Goal: Task Accomplishment & Management: Use online tool/utility

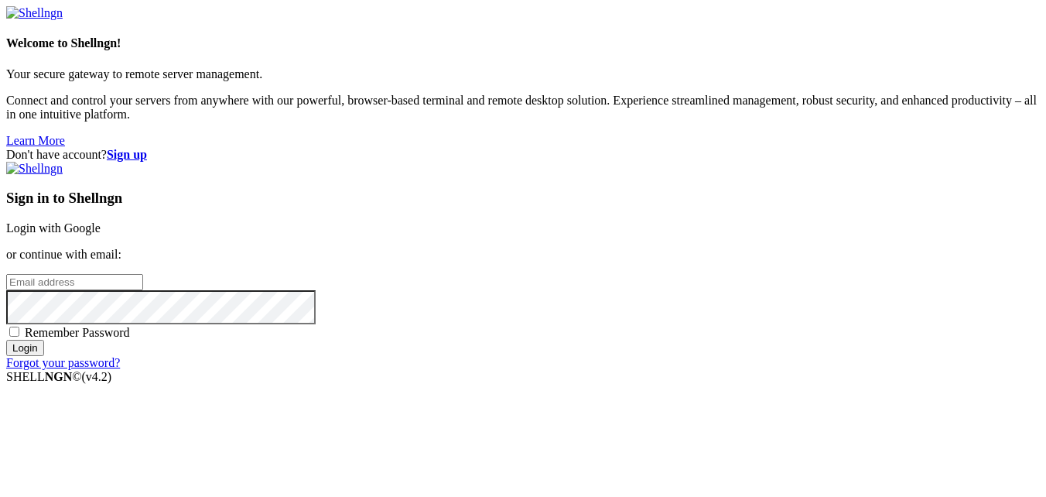
click at [101, 221] on link "Login with Google" at bounding box center [53, 227] width 94 height 13
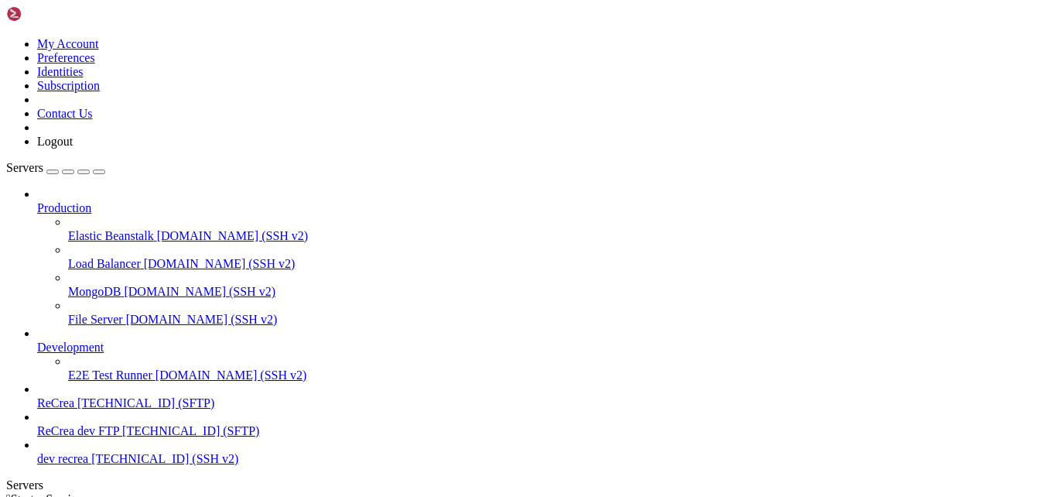
scroll to position [5, 0]
click at [105, 396] on span "[TECHNICAL_ID] (SFTP)" at bounding box center [145, 402] width 137 height 13
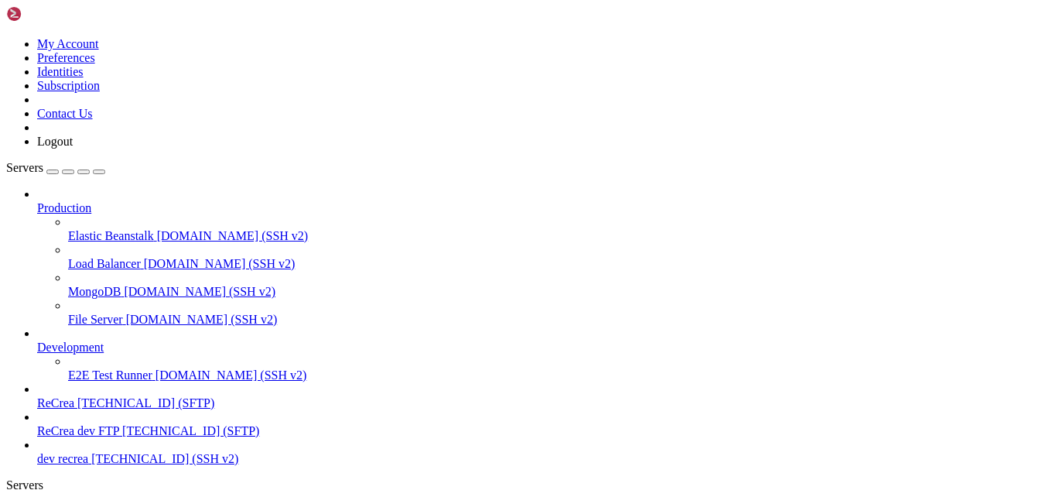
type input "/var/www"
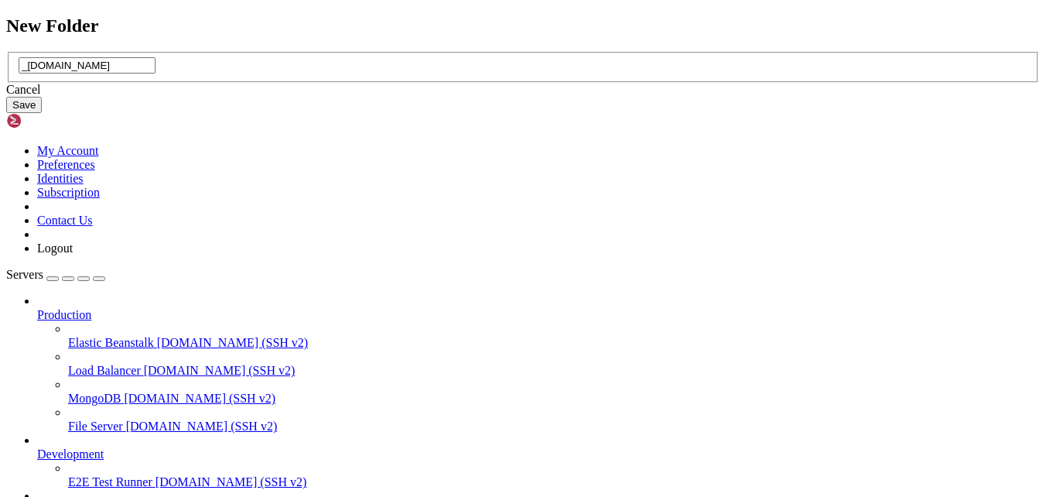
type input "_[DOMAIN_NAME]"
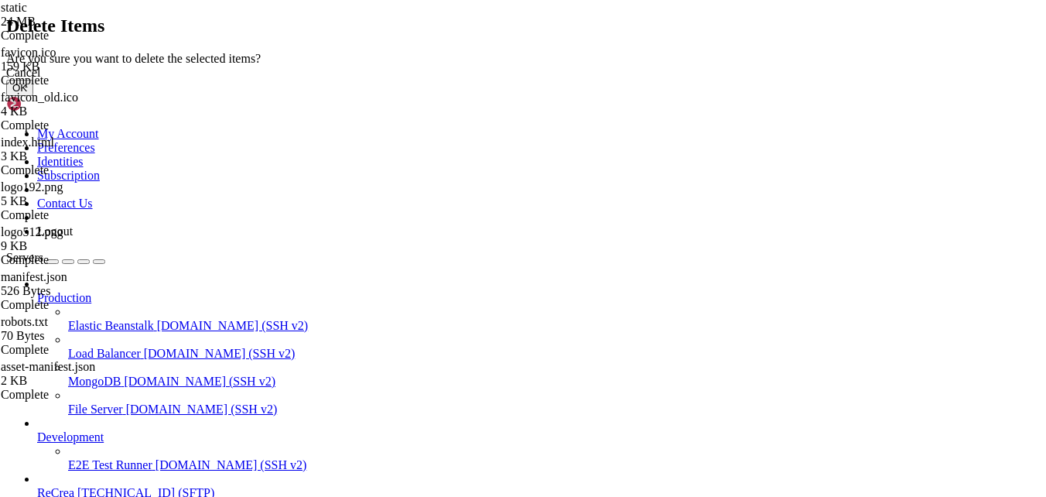
click at [33, 96] on button "OK" at bounding box center [19, 88] width 27 height 16
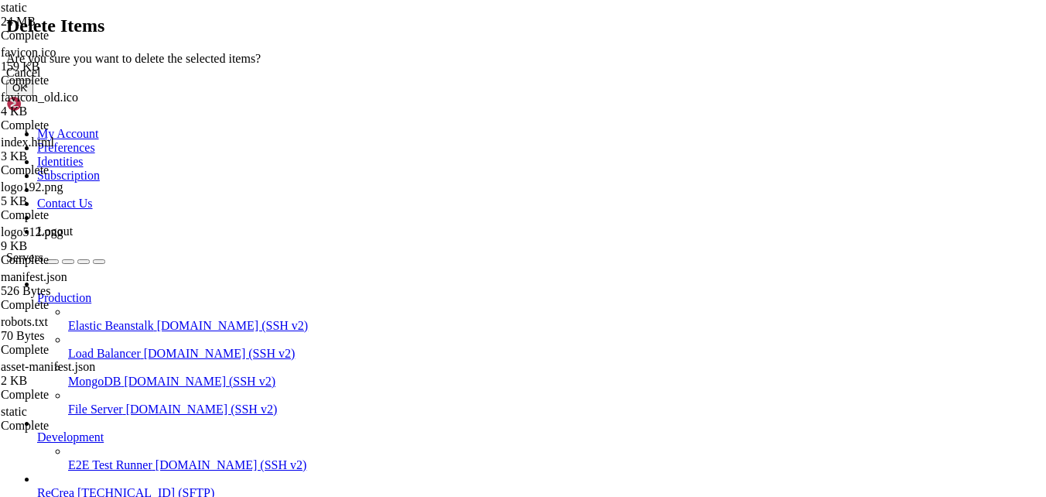
click at [33, 96] on button "OK" at bounding box center [19, 88] width 27 height 16
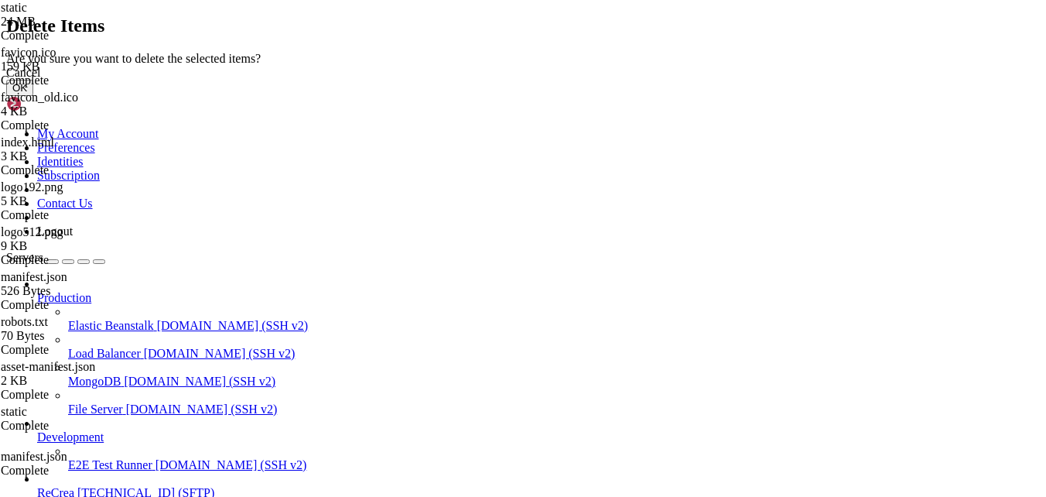
click at [33, 96] on button "OK" at bounding box center [19, 88] width 27 height 16
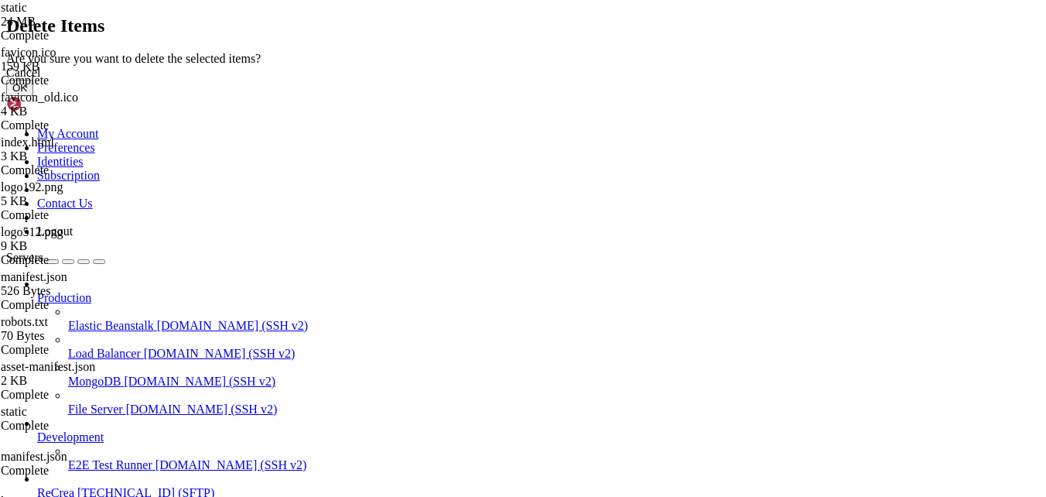
click at [33, 96] on button "OK" at bounding box center [19, 88] width 27 height 16
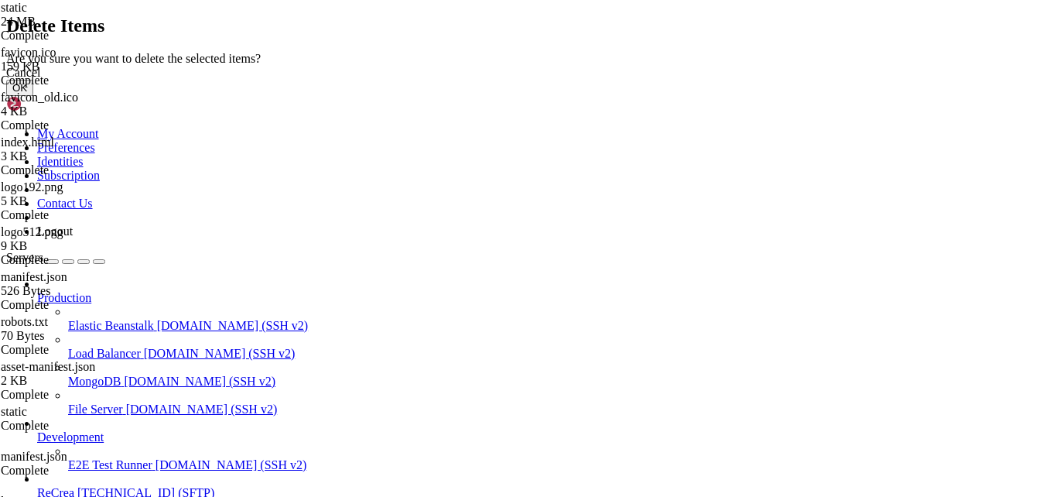
click at [33, 96] on button "OK" at bounding box center [19, 88] width 27 height 16
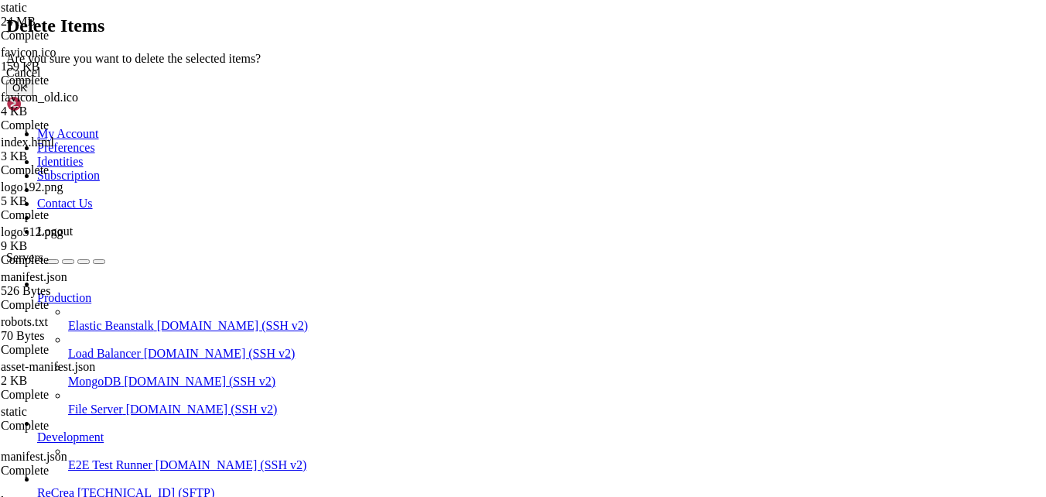
click at [33, 96] on button "OK" at bounding box center [19, 88] width 27 height 16
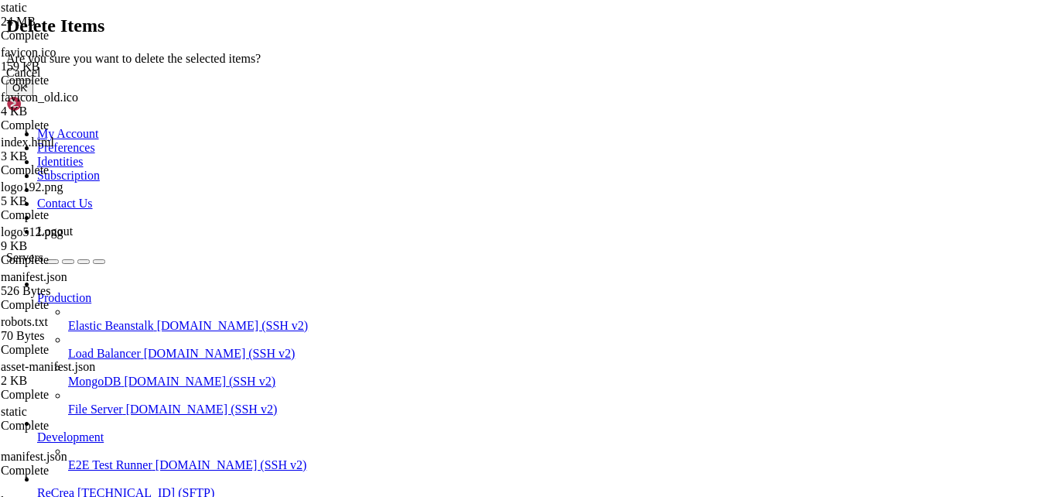
click at [33, 96] on button "OK" at bounding box center [19, 88] width 27 height 16
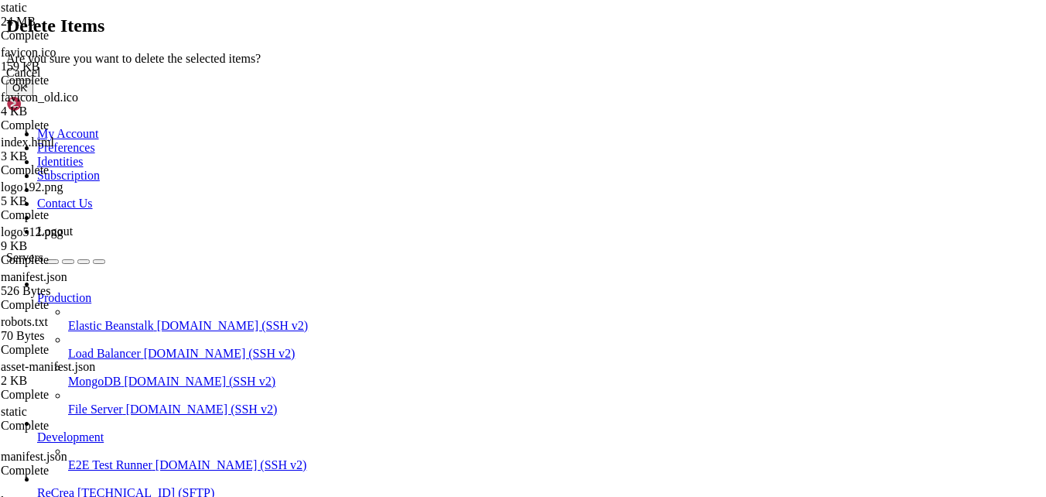
click at [33, 96] on button "OK" at bounding box center [19, 88] width 27 height 16
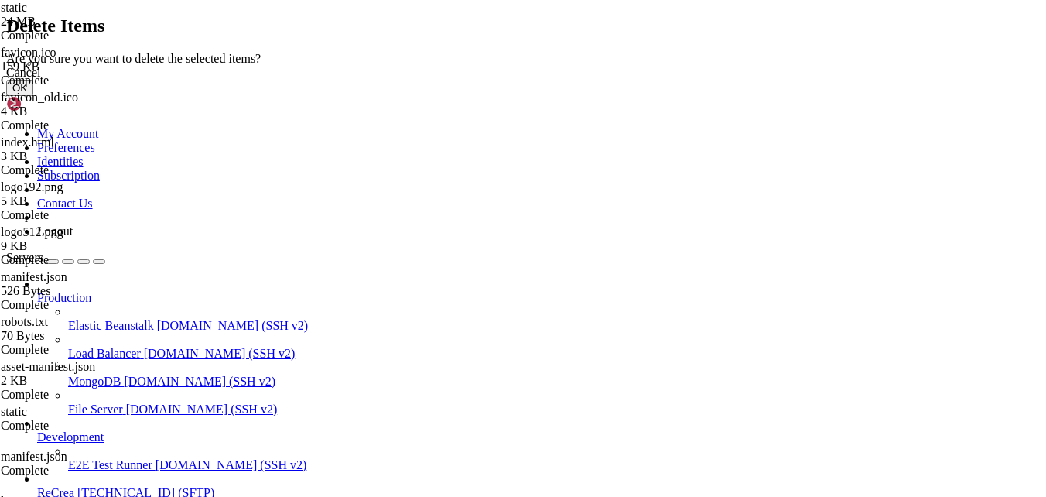
click at [33, 96] on button "OK" at bounding box center [19, 88] width 27 height 16
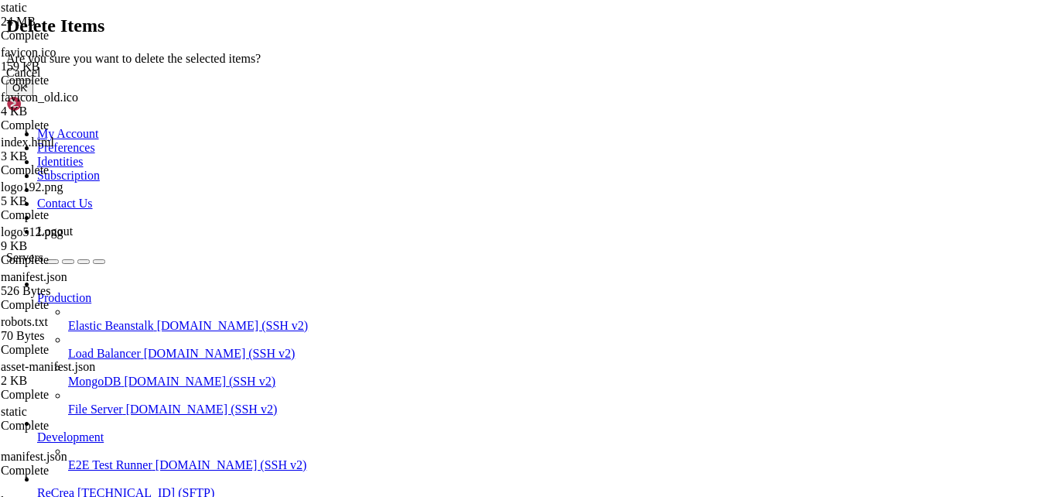
click at [33, 96] on button "OK" at bounding box center [19, 88] width 27 height 16
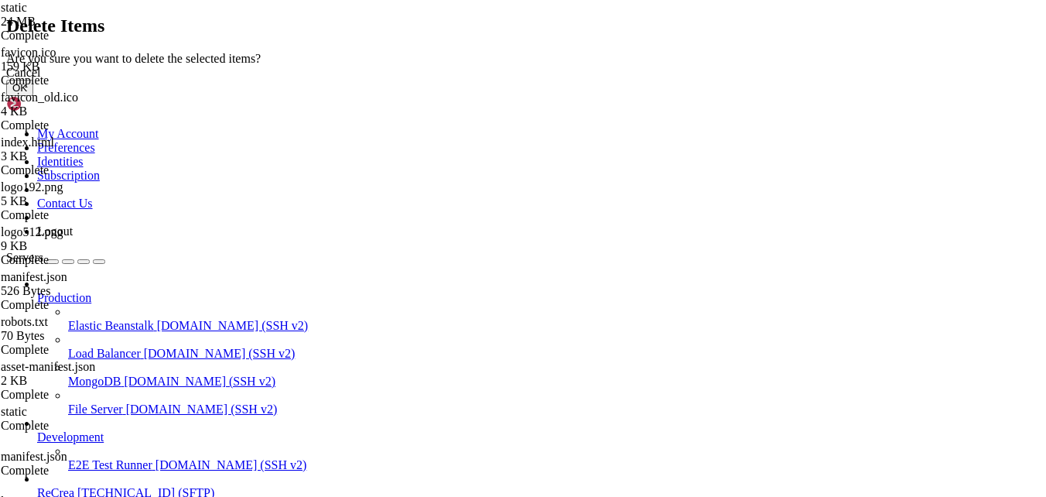
click at [33, 96] on button "OK" at bounding box center [19, 88] width 27 height 16
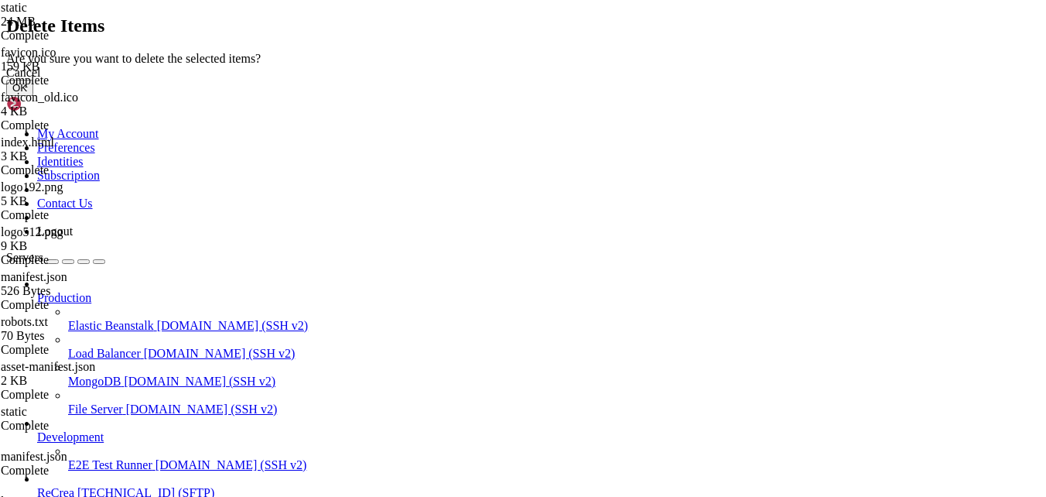
click at [685, 96] on div "Cancel OK" at bounding box center [522, 81] width 1033 height 30
click at [33, 96] on button "OK" at bounding box center [19, 88] width 27 height 16
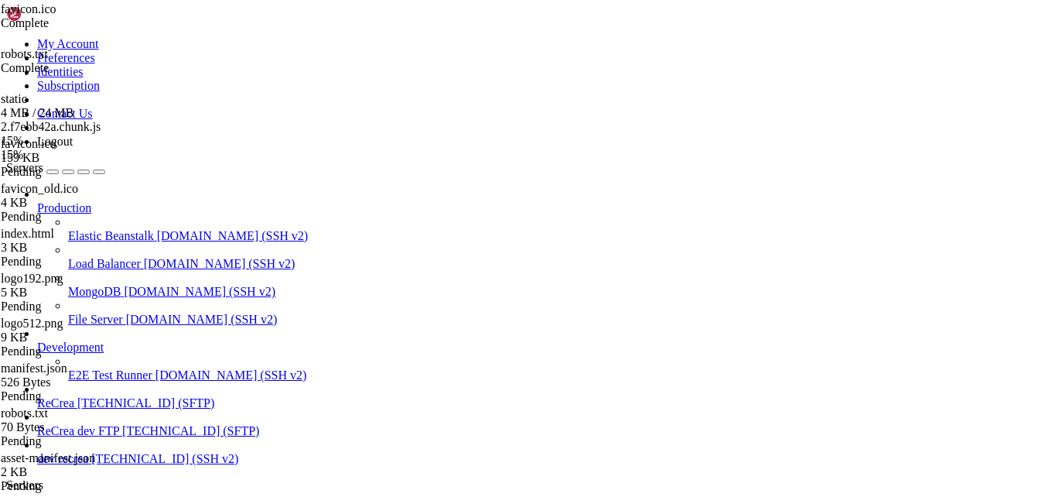
scroll to position [941, 0]
drag, startPoint x: 505, startPoint y: 224, endPoint x: 582, endPoint y: 234, distance: 77.1
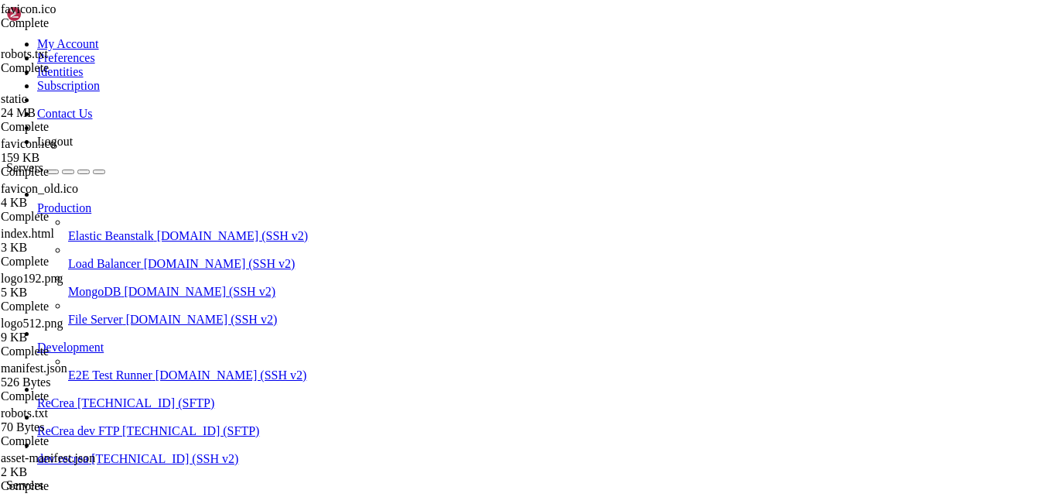
type input "/var/www"
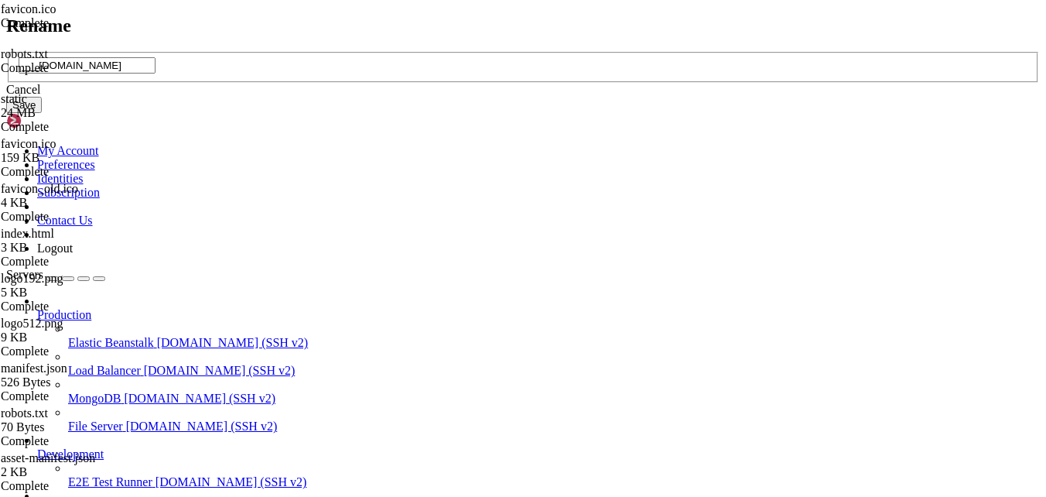
type input "___[DOMAIN_NAME]"
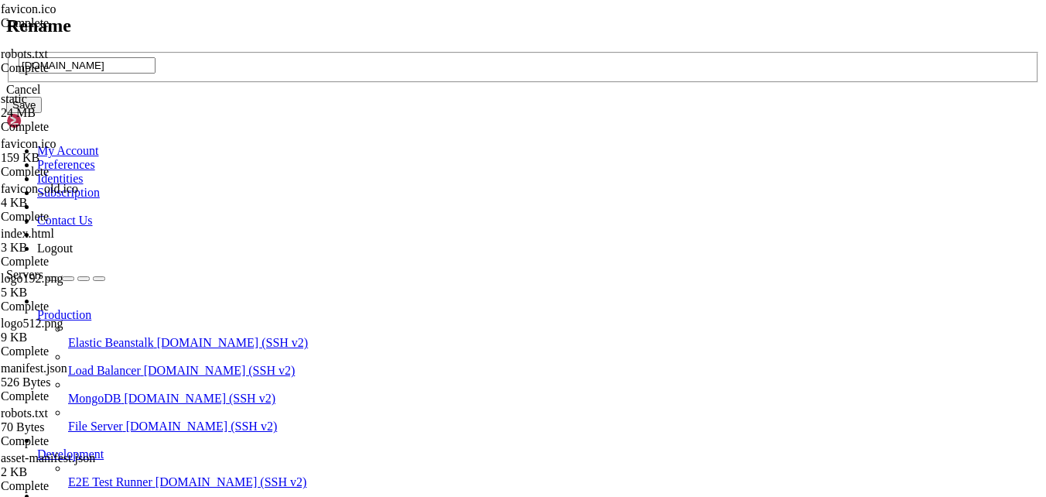
type input "[DOMAIN_NAME]"
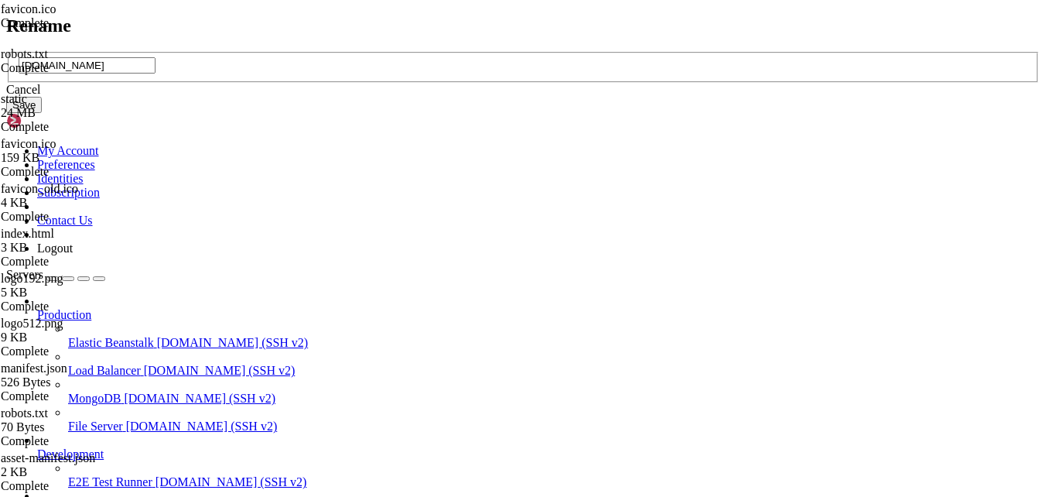
type input "[DOMAIN_NAME]"
